Goal: Check status: Check status

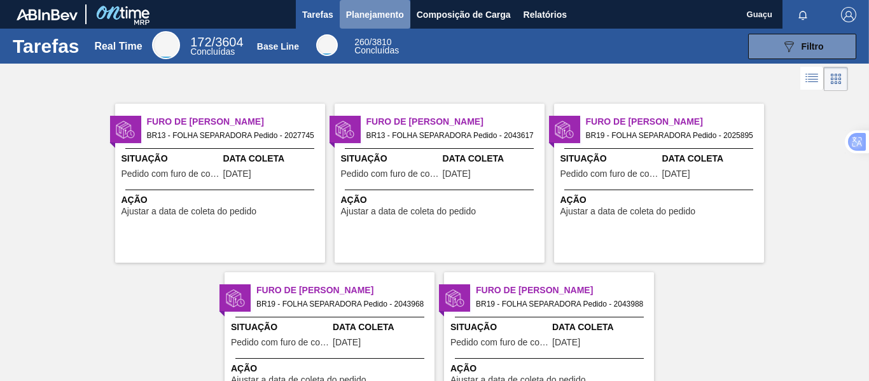
click at [372, 11] on span "Planejamento" at bounding box center [375, 14] width 58 height 15
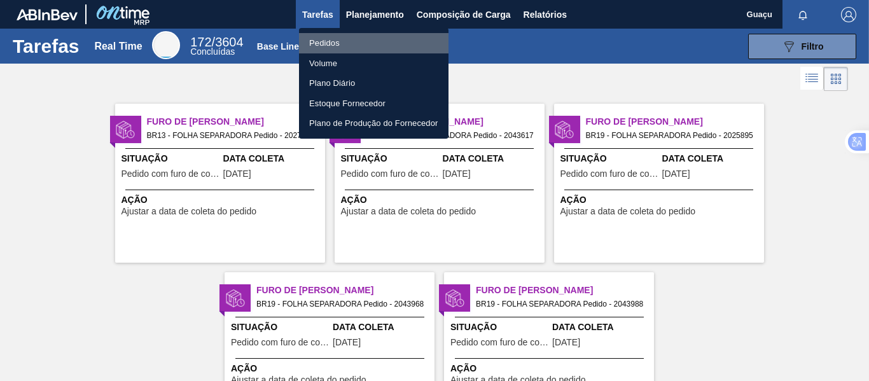
click at [340, 39] on li "Pedidos" at bounding box center [374, 43] width 150 height 20
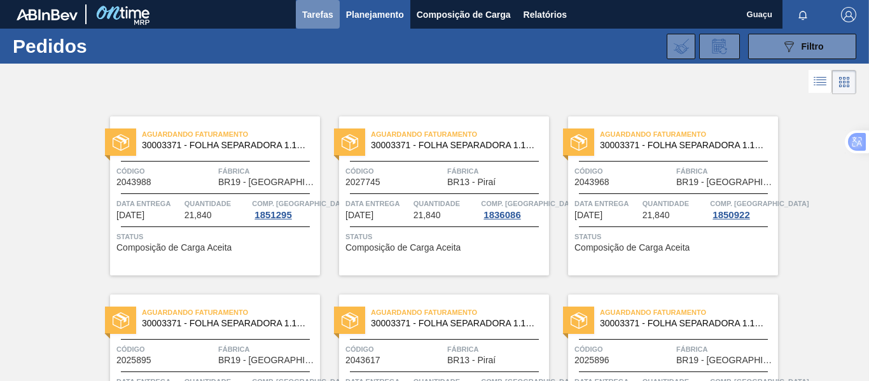
click at [311, 11] on span "Tarefas" at bounding box center [317, 14] width 31 height 15
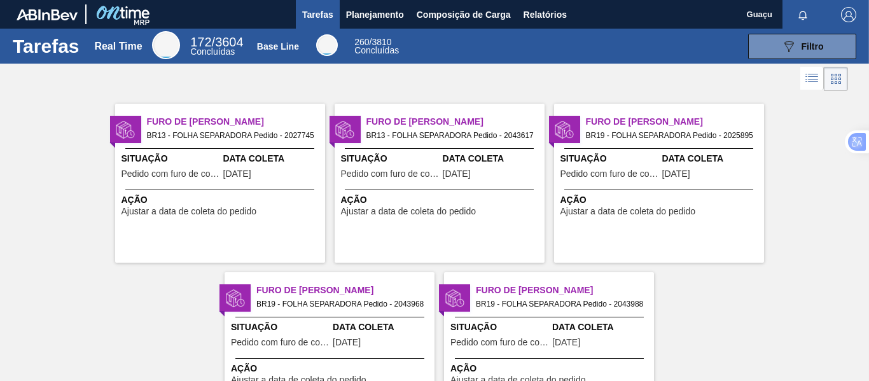
scroll to position [82, 0]
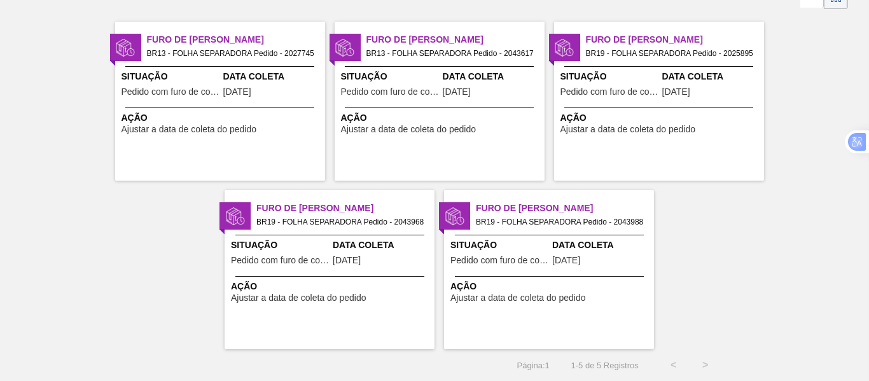
click at [209, 83] on span "Situação" at bounding box center [171, 76] width 99 height 13
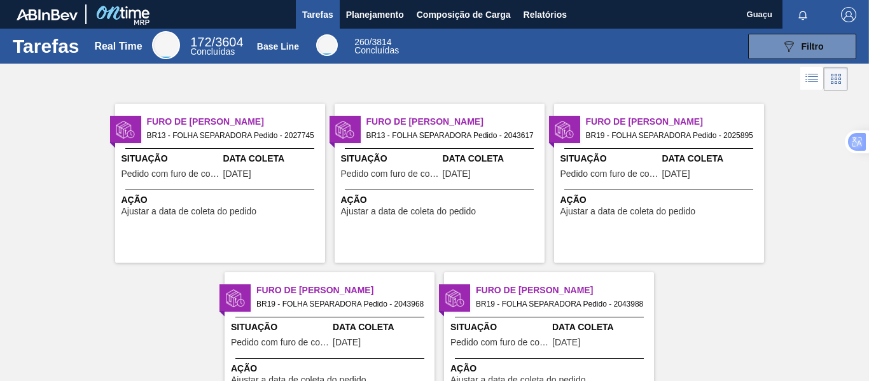
scroll to position [64, 0]
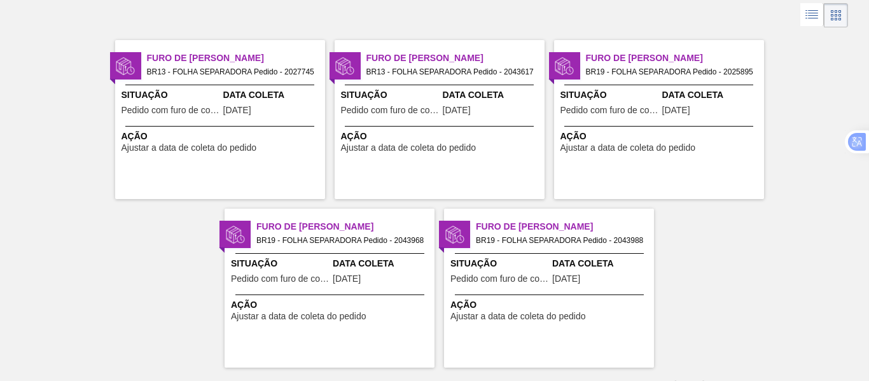
click at [559, 293] on div "Furo de Coleta BR19 - FOLHA SEPARADORA Pedido - 2043988 Situação Pedido com fur…" at bounding box center [549, 288] width 210 height 159
